Goal: Communication & Community: Answer question/provide support

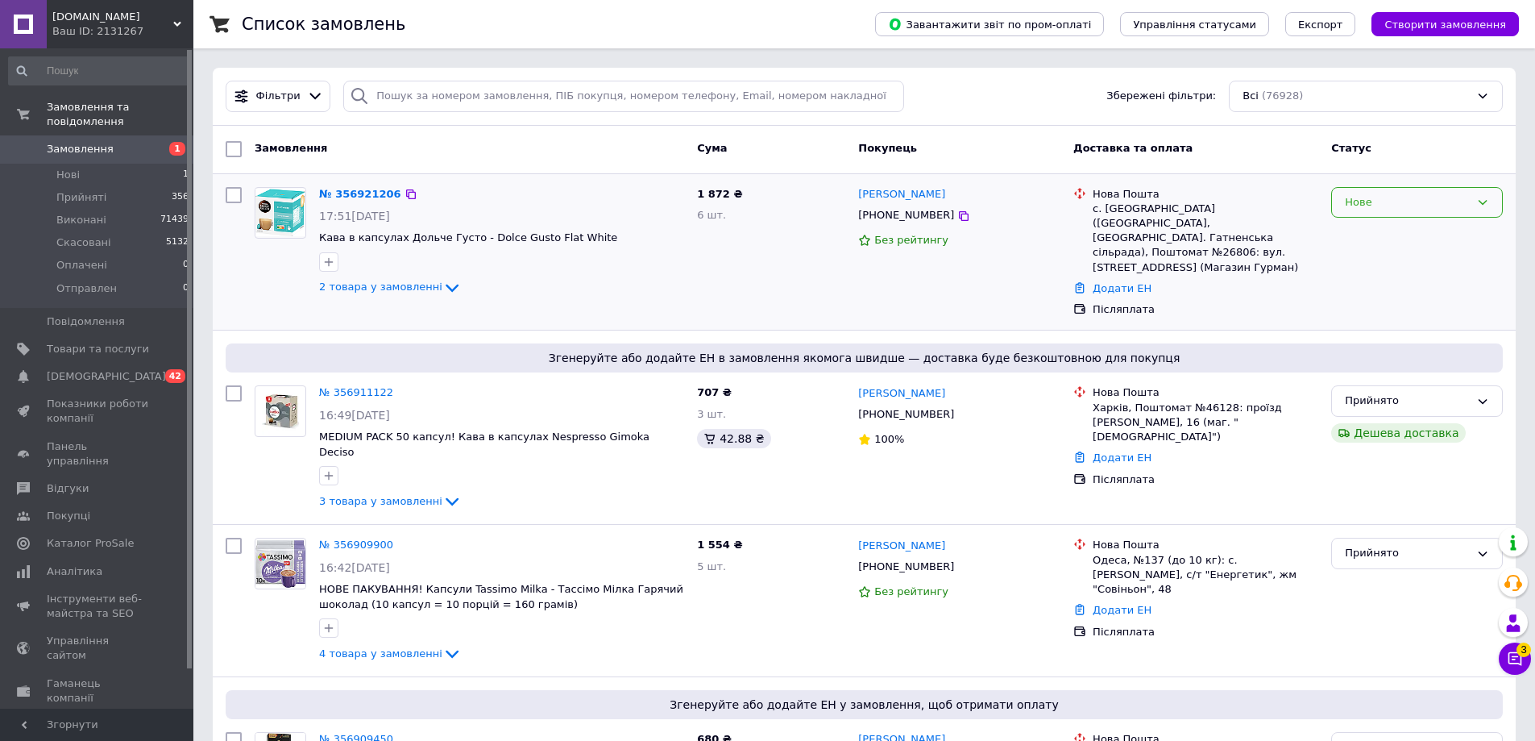
click at [1365, 210] on div "Нове" at bounding box center [1407, 202] width 125 height 17
click at [1364, 230] on li "Прийнято" at bounding box center [1417, 236] width 170 height 30
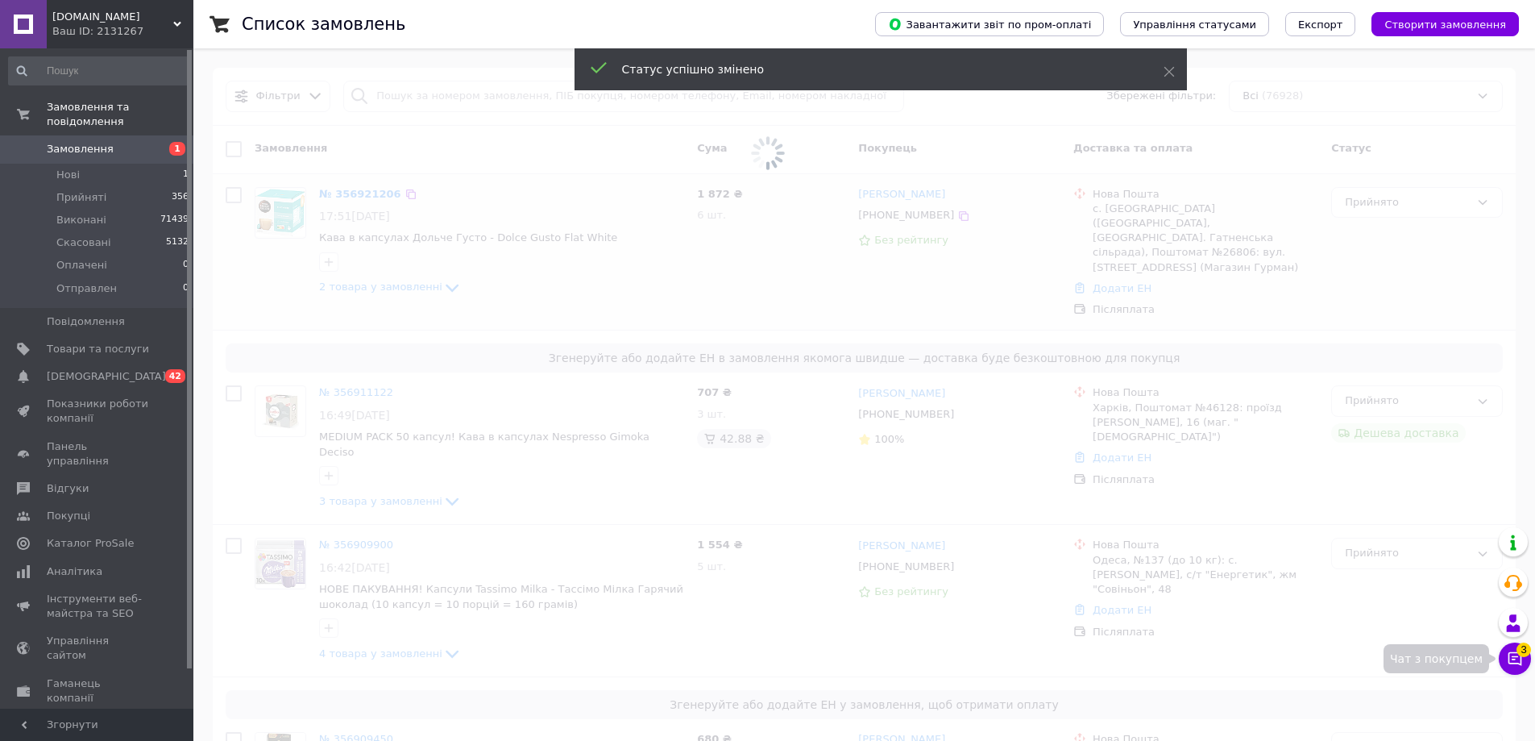
click at [1509, 664] on icon at bounding box center [1515, 658] width 16 height 16
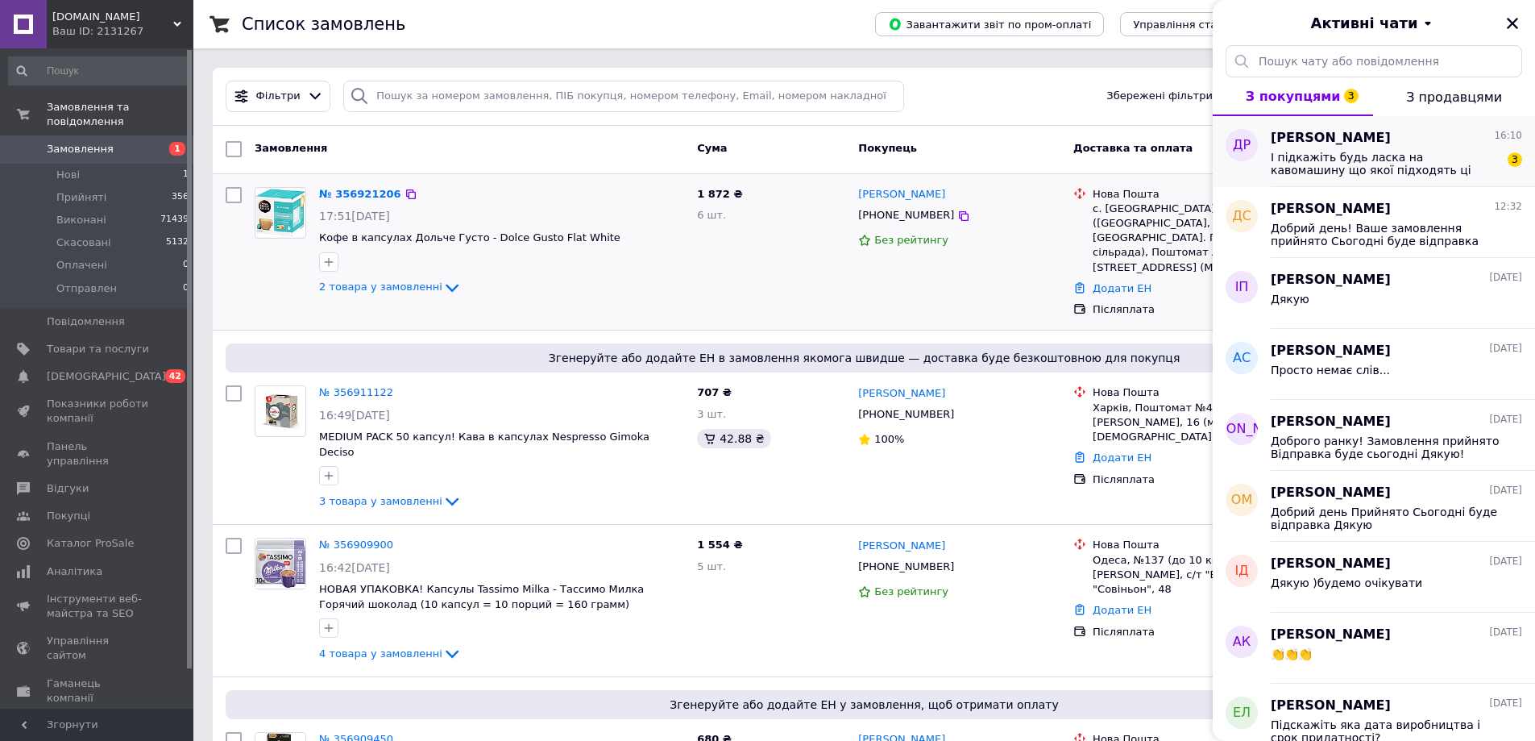
click at [1438, 177] on div "Діана Риженко 16:10 І підкажіть будь ласка на кавомашину що якої підходять ці к…" at bounding box center [1403, 151] width 264 height 71
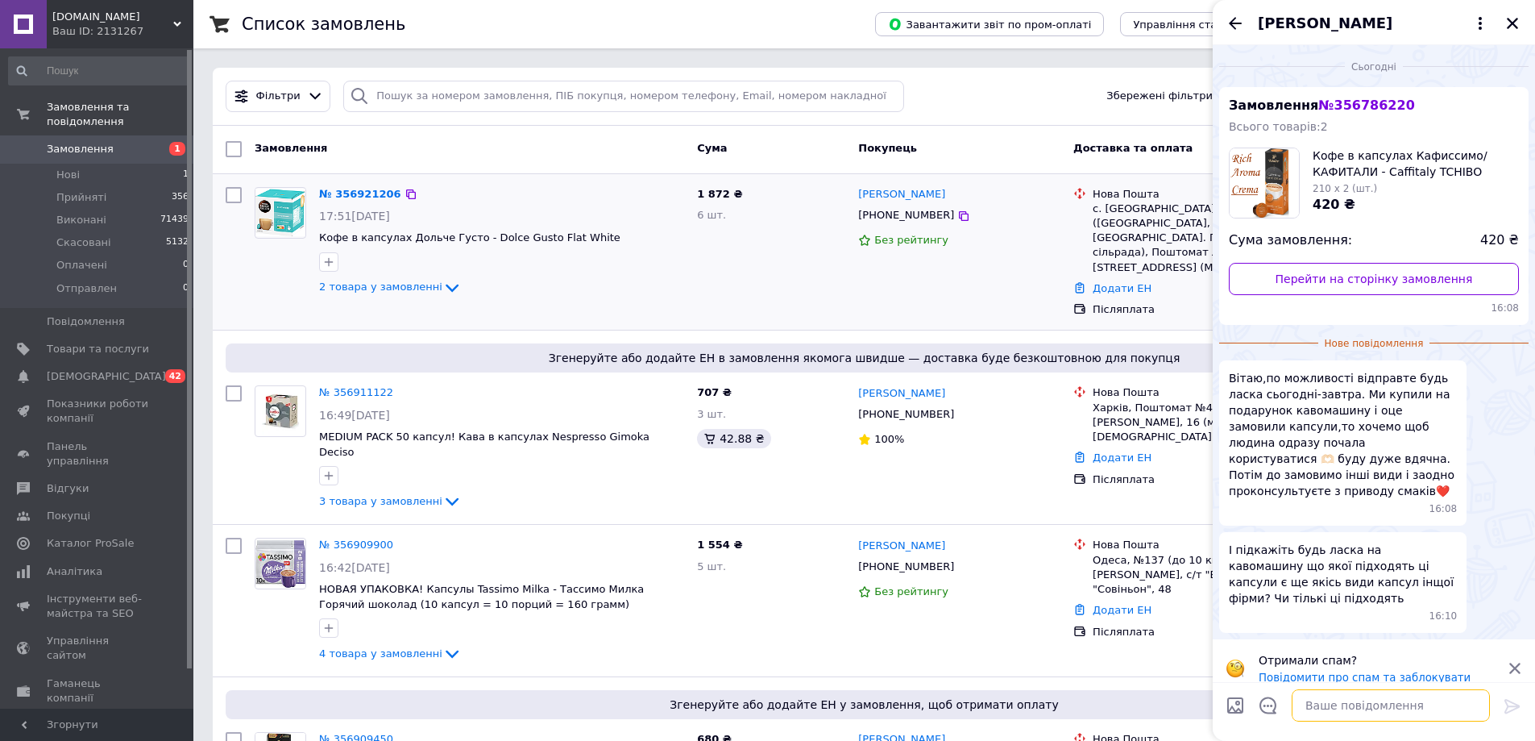
click at [1376, 708] on textarea at bounding box center [1391, 705] width 198 height 32
type textarea "L"
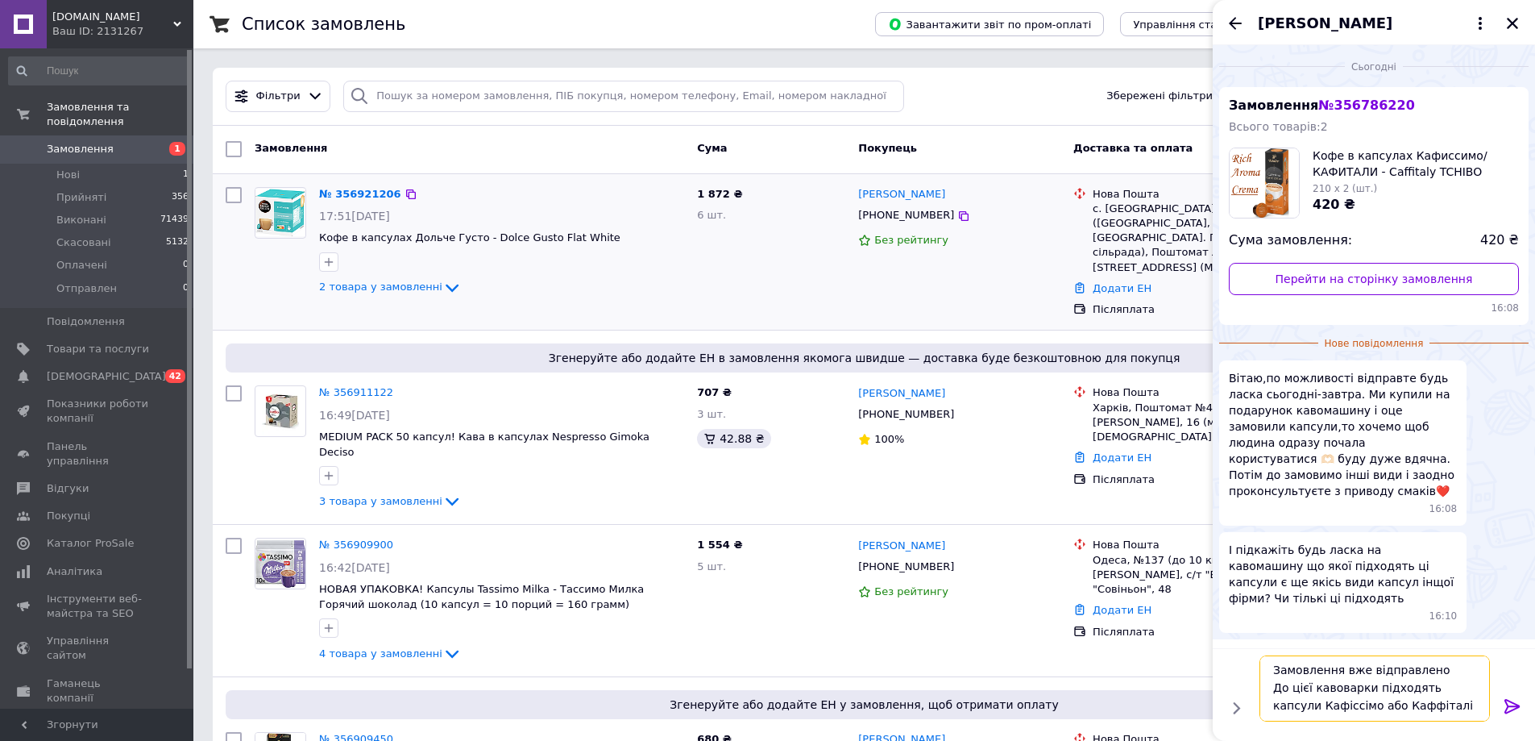
scroll to position [47, 0]
type textarea "Вітаю Замовлення вже відправлено До цієї кавоварки підходять капсули Кафіссімо …"
click at [1517, 700] on icon at bounding box center [1512, 705] width 19 height 19
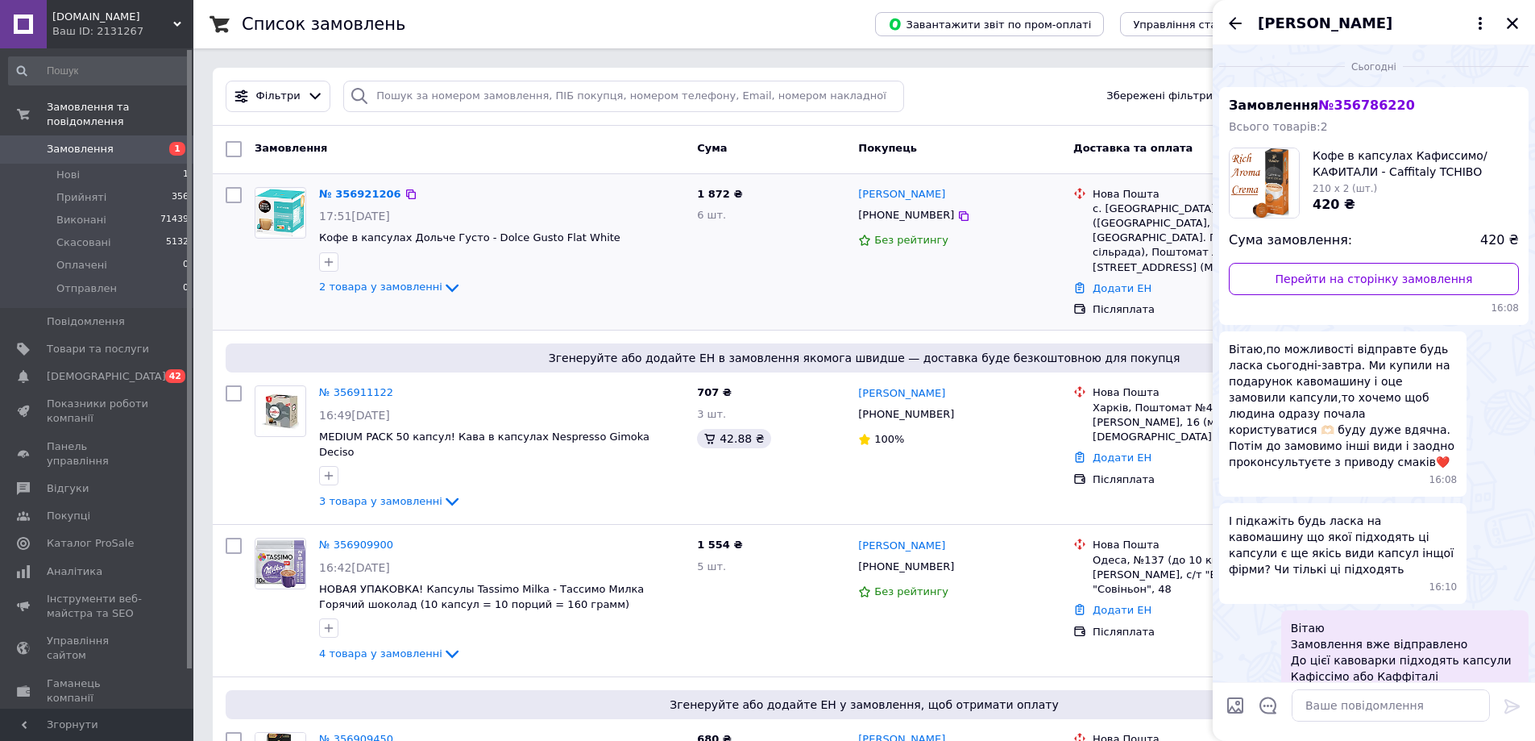
scroll to position [35, 0]
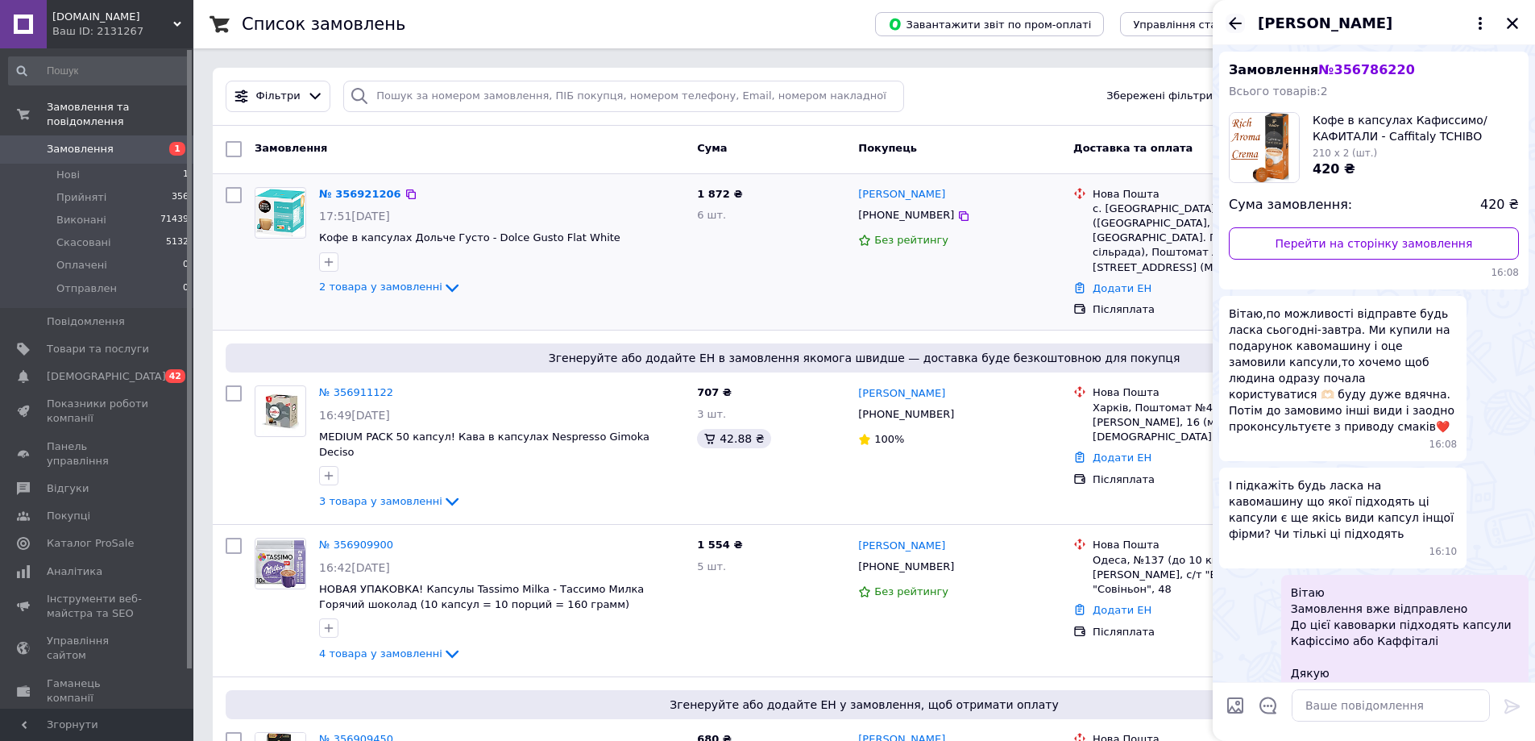
click at [1243, 21] on icon "Назад" at bounding box center [1235, 23] width 19 height 19
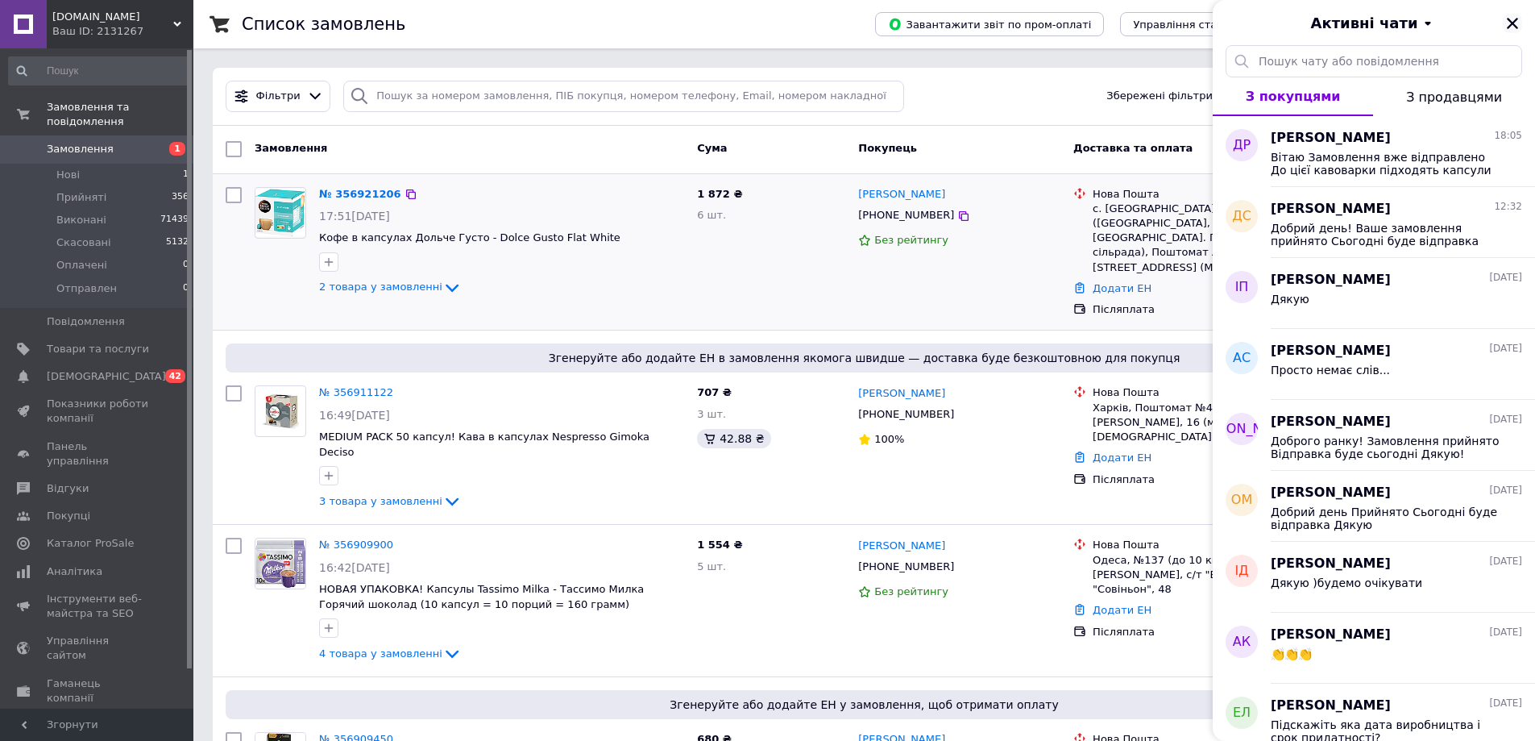
click at [1509, 22] on icon "Закрити" at bounding box center [1512, 23] width 15 height 15
